Goal: Information Seeking & Learning: Understand process/instructions

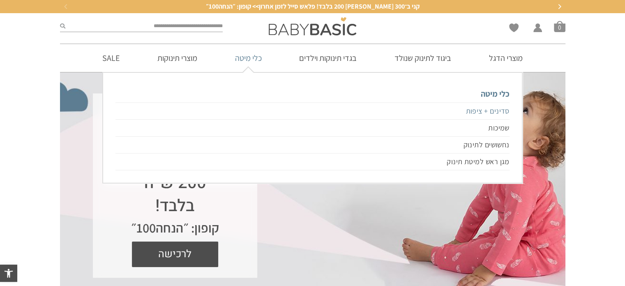
click at [492, 113] on link "סדינים + ציפות" at bounding box center [312, 110] width 394 height 17
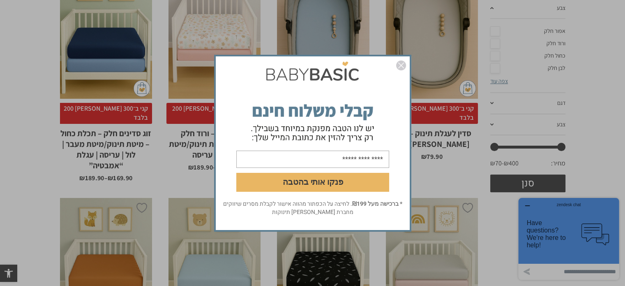
click at [401, 65] on img "סגור" at bounding box center [401, 65] width 10 height 10
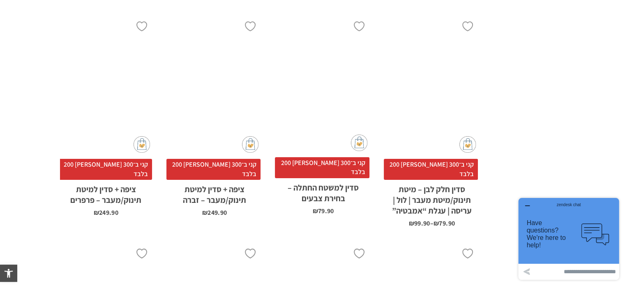
scroll to position [2643, 0]
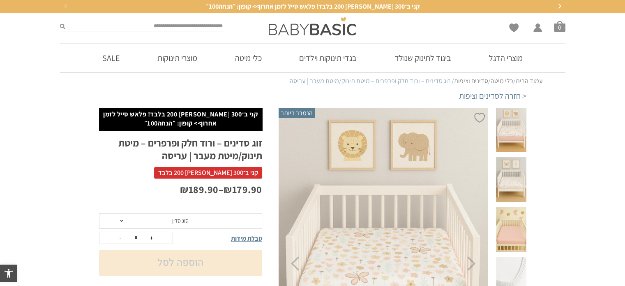
scroll to position [82, 0]
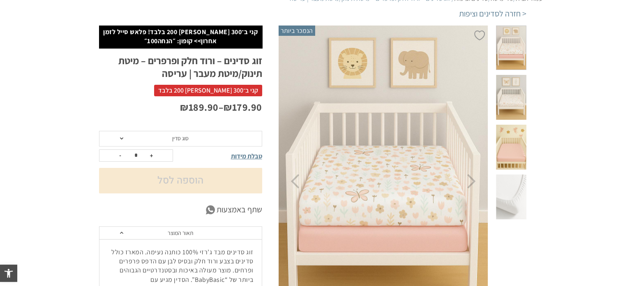
click at [224, 132] on span "סוג סדין" at bounding box center [180, 139] width 163 height 16
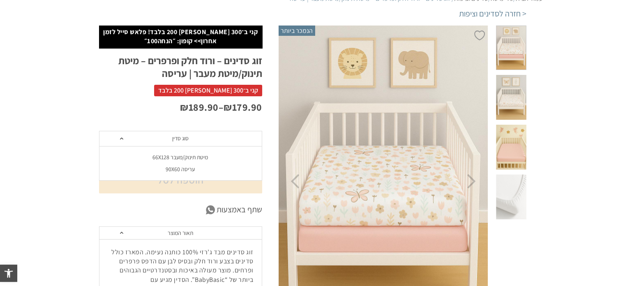
scroll to position [0, 0]
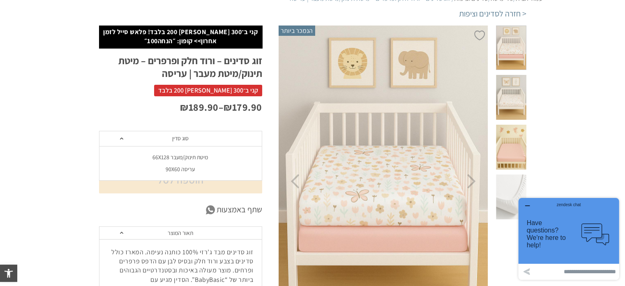
click at [181, 158] on div "מיטת תינוק/מעבר 66X128" at bounding box center [180, 157] width 163 height 7
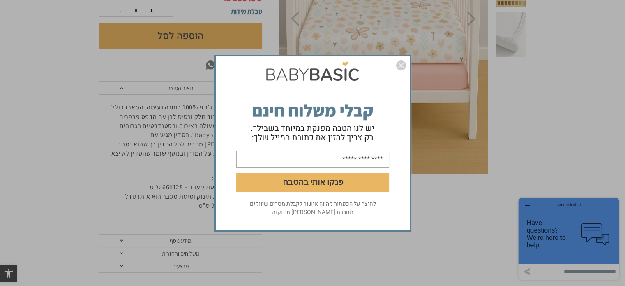
scroll to position [247, 0]
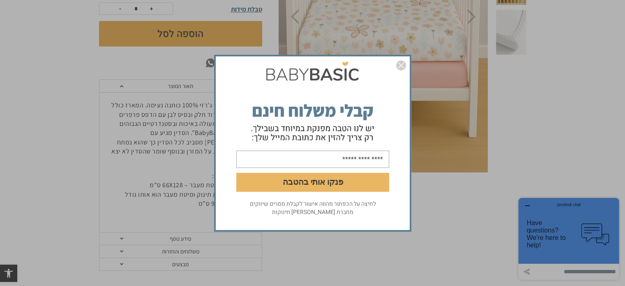
click at [402, 65] on img "סגור" at bounding box center [401, 65] width 10 height 10
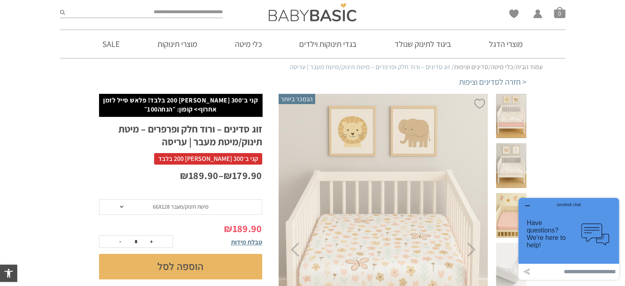
scroll to position [0, 0]
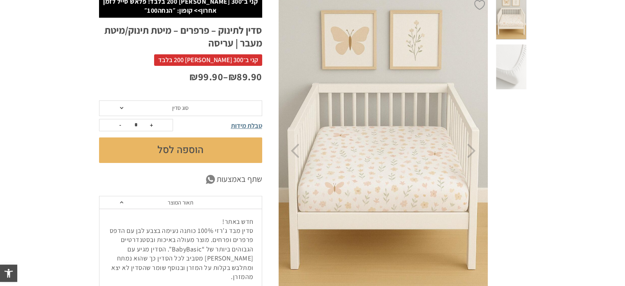
scroll to position [123, 0]
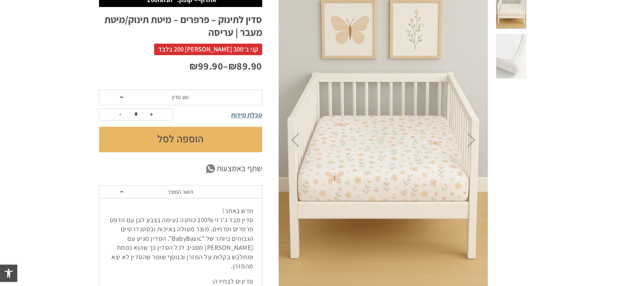
click at [222, 93] on span "סוג סדין" at bounding box center [180, 98] width 163 height 16
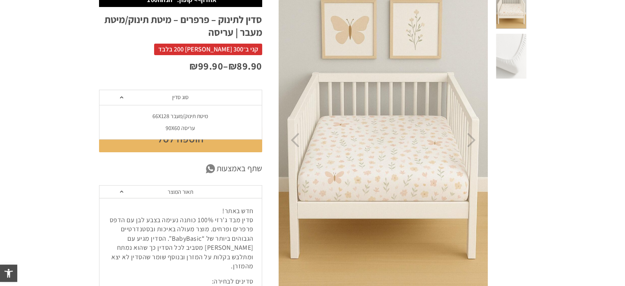
click at [197, 118] on div "מיטת תינוק/מעבר 66X128" at bounding box center [180, 116] width 163 height 7
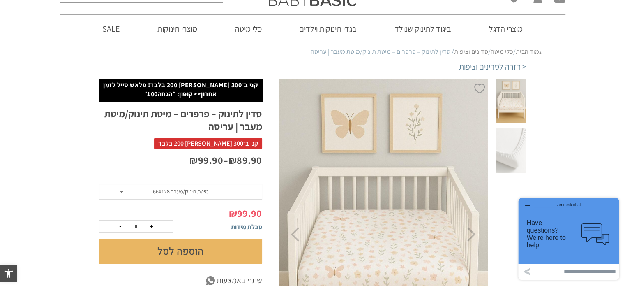
scroll to position [0, 0]
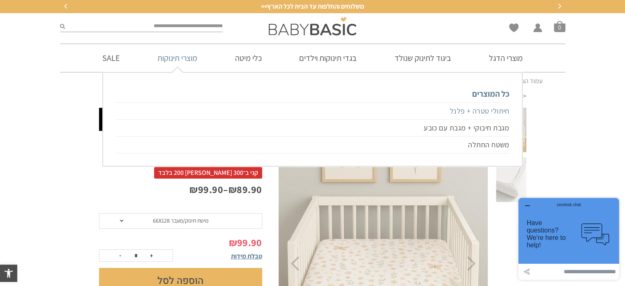
click at [491, 106] on link "חיתולי טטרה + פלנל" at bounding box center [312, 110] width 394 height 17
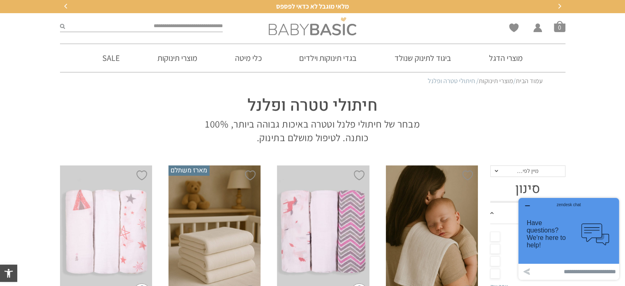
click at [319, 24] on img at bounding box center [313, 26] width 88 height 18
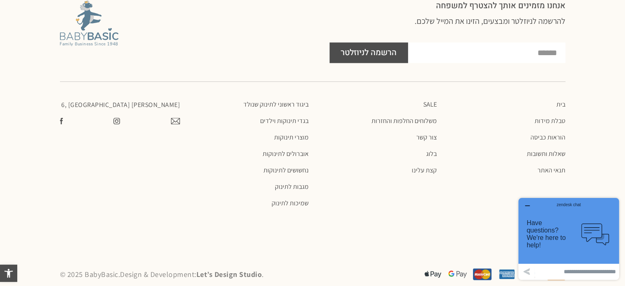
scroll to position [836, 0]
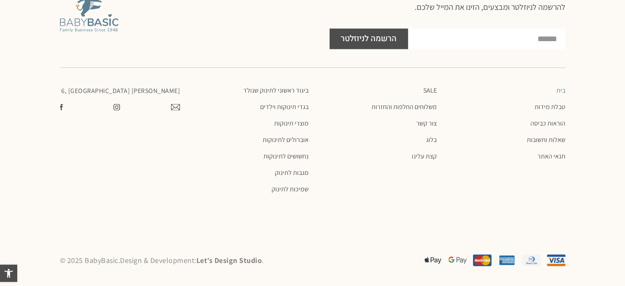
scroll to position [1953, 0]
click at [424, 152] on link "קצת עלינו" at bounding box center [377, 156] width 120 height 8
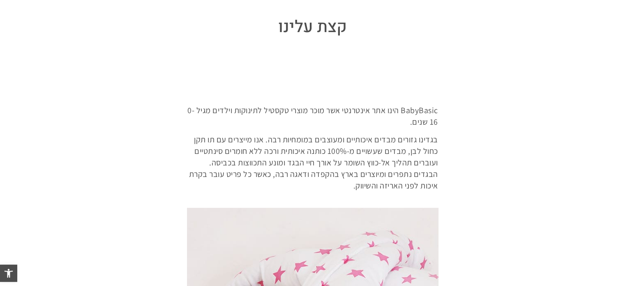
scroll to position [177, 0]
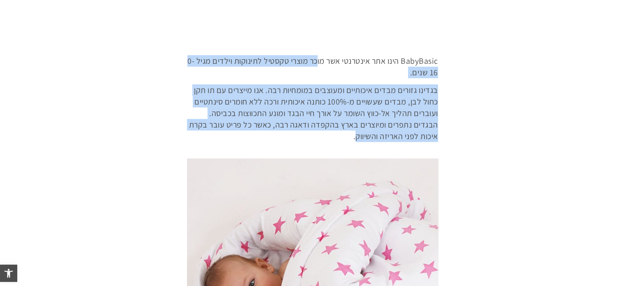
drag, startPoint x: 316, startPoint y: 66, endPoint x: 334, endPoint y: 130, distance: 67.1
click at [334, 130] on div "BabyBasic הינו אתר אינטרנטי אשר מוכר מוצרי טקסטיל לתינוקות וילדים מגיל 0-16 שני…" at bounding box center [312, 98] width 251 height 87
click at [334, 129] on p "בגדינו גזורים מבדים איכותיים ומעוצבים במומחיות רבה. אנו מייצרים עם תו תקן כחול …" at bounding box center [312, 113] width 251 height 58
drag, startPoint x: 376, startPoint y: 134, endPoint x: 370, endPoint y: 53, distance: 80.8
click at [370, 53] on div "BabyBasic הינו אתר אינטרנטי אשר מוכר מוצרי טקסטיל לתינוקות וילדים מגיל 0-16 שני…" at bounding box center [312, 98] width 259 height 95
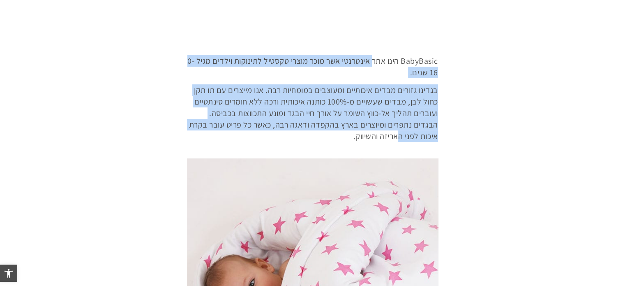
click at [370, 53] on div "BabyBasic הינו אתר אינטרנטי אשר מוכר מוצרי טקסטיל לתינוקות וילדים מגיל 0-16 שני…" at bounding box center [312, 98] width 259 height 95
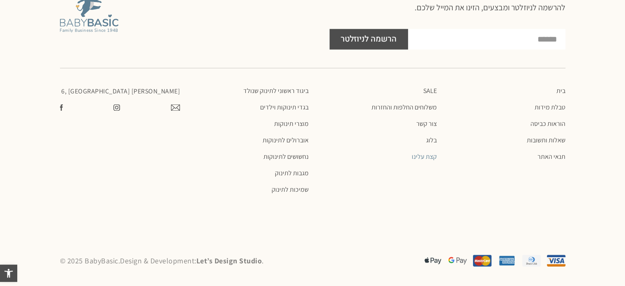
scroll to position [0, 0]
click at [414, 111] on ul "SALE משלוחים החלפות והחזרות צור קשר בלוג קצת עלינו" at bounding box center [377, 124] width 120 height 74
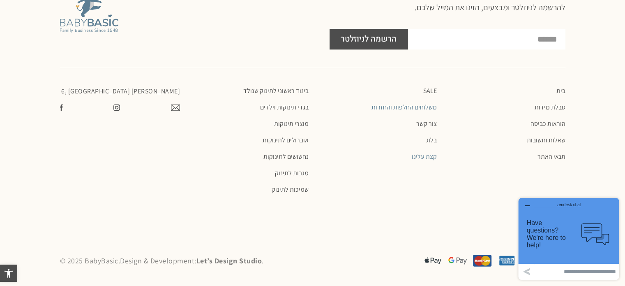
click at [413, 107] on link "משלוחים החלפות והחזרות" at bounding box center [377, 107] width 120 height 8
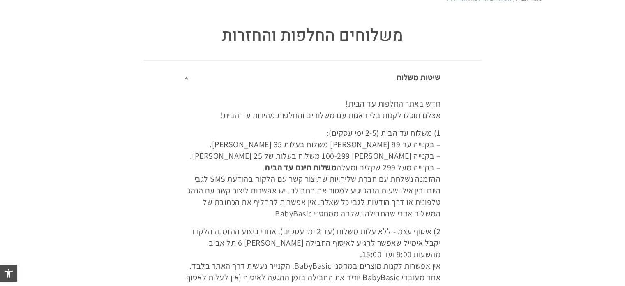
scroll to position [95, 0]
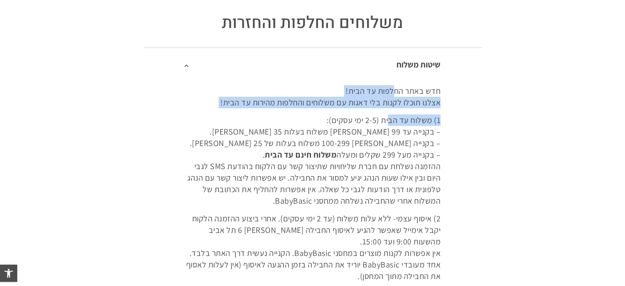
drag, startPoint x: 392, startPoint y: 93, endPoint x: 388, endPoint y: 110, distance: 17.3
click at [388, 110] on div "חדש באתר החלפות עד הבית! אצלנו תוכלו לקנות בלי דאגות עם משלוחים והחלפות מהירות …" at bounding box center [312, 280] width 338 height 399
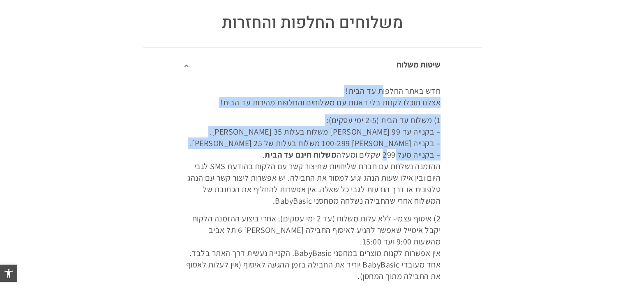
drag, startPoint x: 383, startPoint y: 90, endPoint x: 387, endPoint y: 161, distance: 70.8
click at [387, 161] on div "חדש באתר החלפות עד הבית! אצלנו תוכלו לקנות בלי דאגות עם משלוחים והחלפות מהירות …" at bounding box center [312, 280] width 338 height 399
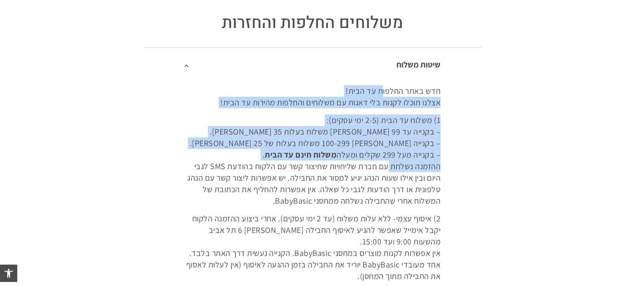
click at [387, 161] on p "1) משלוח עד הבית (2-5 ימי עסקים): – בקנייה עד 99 [PERSON_NAME] משלוח בעלות 35 […" at bounding box center [313, 160] width 256 height 92
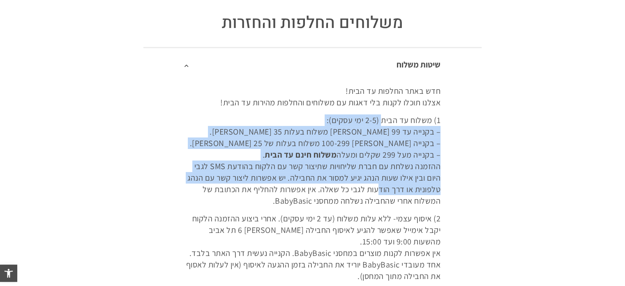
drag, startPoint x: 376, startPoint y: 185, endPoint x: 382, endPoint y: 113, distance: 71.7
click at [382, 113] on div "חדש באתר החלפות עד הבית! אצלנו תוכלו לקנות בלי דאגות עם משלוחים והחלפות מהירות …" at bounding box center [312, 280] width 338 height 399
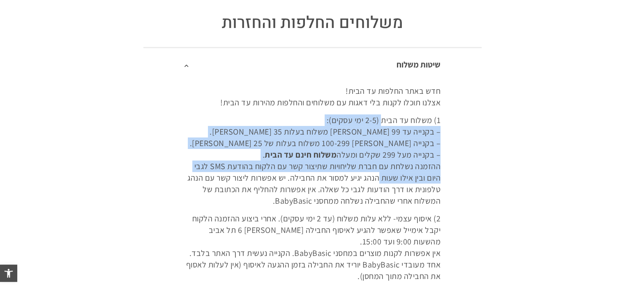
drag, startPoint x: 379, startPoint y: 168, endPoint x: 377, endPoint y: 187, distance: 19.8
click at [378, 183] on p "1) משלוח עד הבית (2-5 ימי עסקים): – בקנייה עד 99 [PERSON_NAME] משלוח בעלות 35 […" at bounding box center [313, 160] width 256 height 92
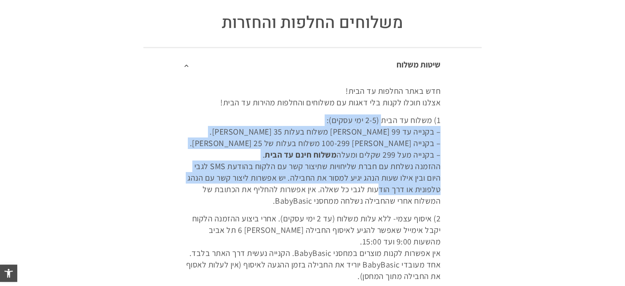
click at [377, 188] on p "1) משלוח עד הבית (2-5 ימי עסקים): – בקנייה עד 99 [PERSON_NAME] משלוח בעלות 35 […" at bounding box center [313, 160] width 256 height 92
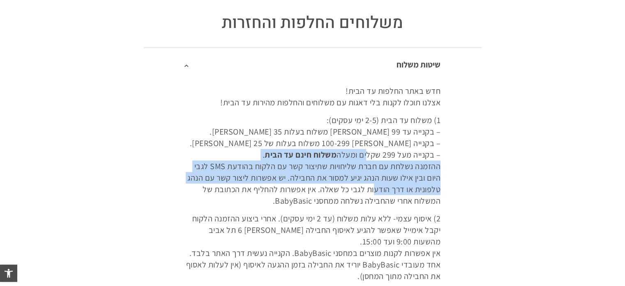
drag, startPoint x: 372, startPoint y: 192, endPoint x: 368, endPoint y: 131, distance: 60.9
click at [368, 139] on p "1) משלוח עד הבית (2-5 ימי עסקים): – בקנייה עד 99 [PERSON_NAME] משלוח בעלות 35 […" at bounding box center [313, 160] width 256 height 92
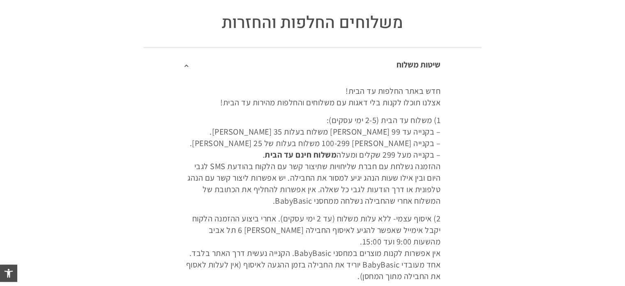
click at [368, 131] on p "1) משלוח עד הבית (2-5 ימי עסקים): – בקנייה עד 99 [PERSON_NAME] משלוח בעלות 35 […" at bounding box center [313, 160] width 256 height 92
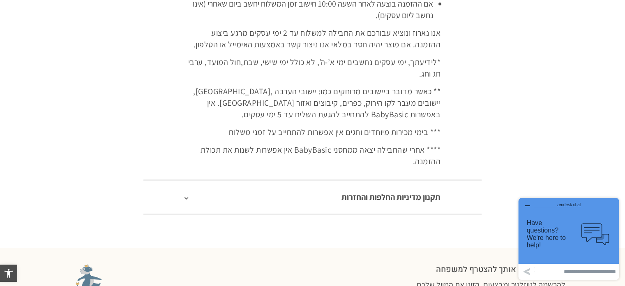
scroll to position [424, 0]
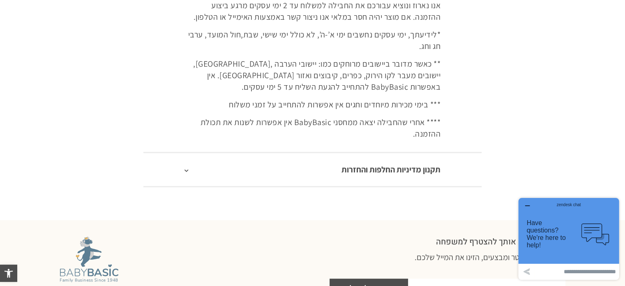
click at [326, 175] on div "תקנון מדיניות החלפות והחזרות" at bounding box center [312, 169] width 338 height 34
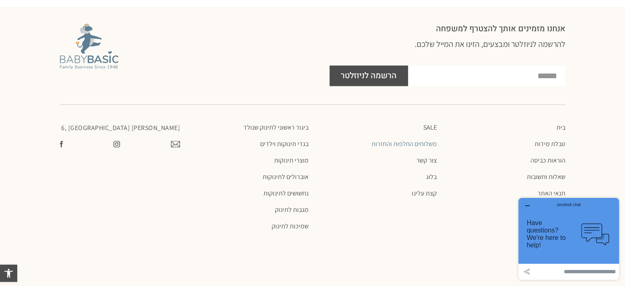
scroll to position [822, 0]
